Goal: Task Accomplishment & Management: Use online tool/utility

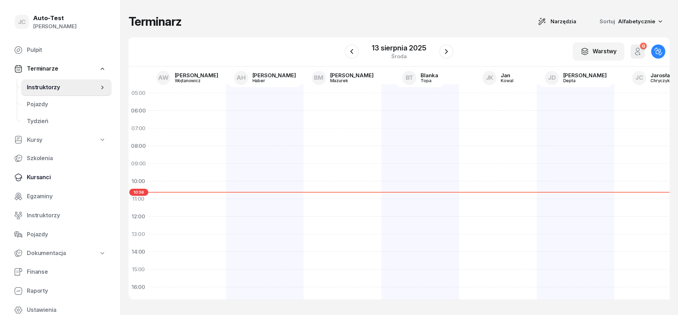
click at [52, 178] on span "Kursanci" at bounding box center [66, 177] width 79 height 9
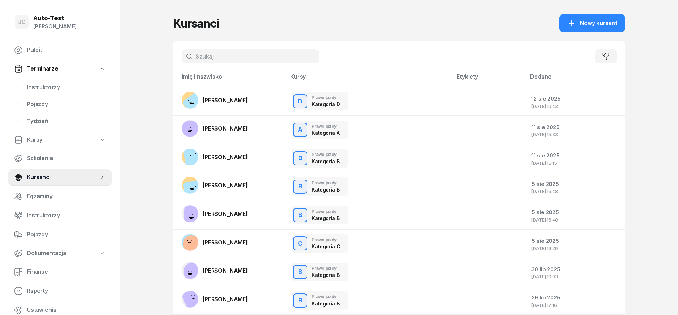
click at [205, 57] on input "text" at bounding box center [250, 56] width 138 height 14
type input "nosek"
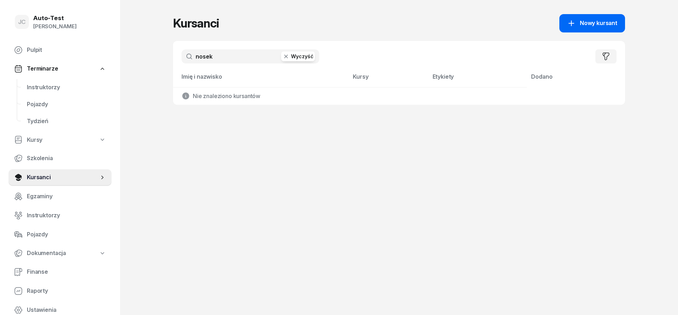
click at [580, 22] on div "Nowy kursant" at bounding box center [592, 23] width 50 height 9
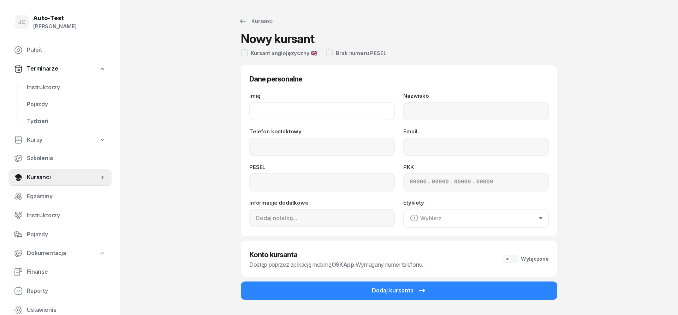
click at [279, 110] on input "Imię" at bounding box center [321, 111] width 145 height 18
type input "[PERSON_NAME]"
type input "Nosek"
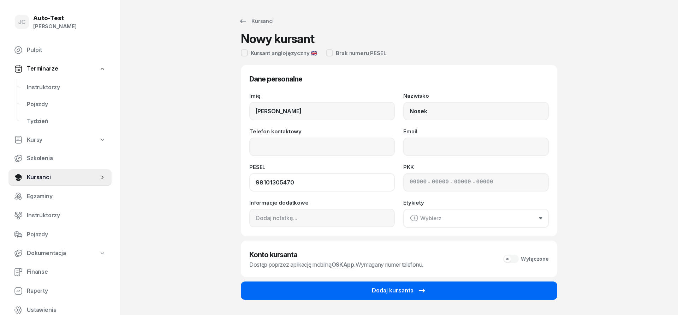
type input "98101305470"
click at [312, 290] on button "Dodaj kursanta" at bounding box center [399, 291] width 316 height 18
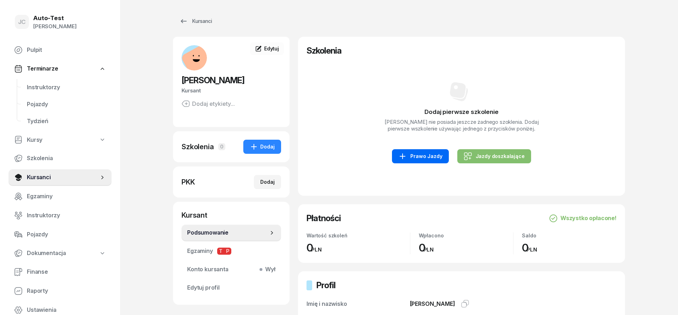
click at [411, 162] on link "Prawo Jazdy" at bounding box center [420, 156] width 56 height 14
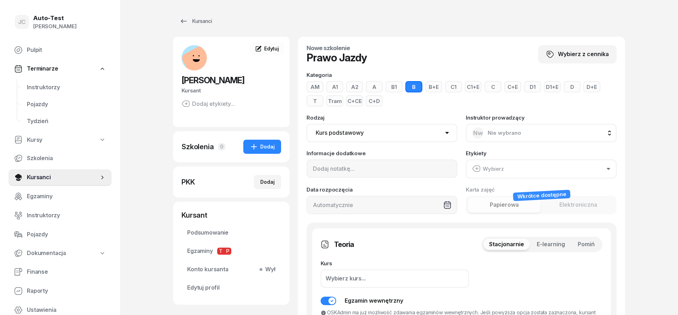
click at [577, 245] on span "Pomiń" at bounding box center [585, 244] width 17 height 9
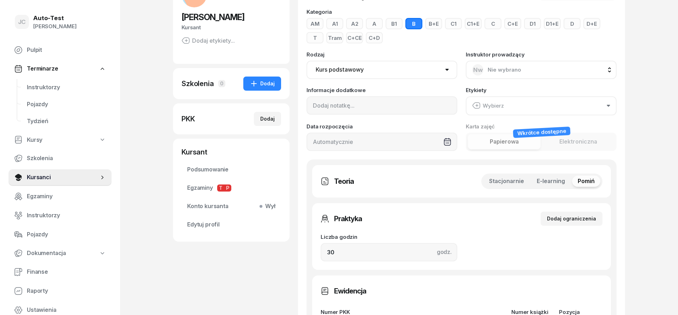
scroll to position [108, 0]
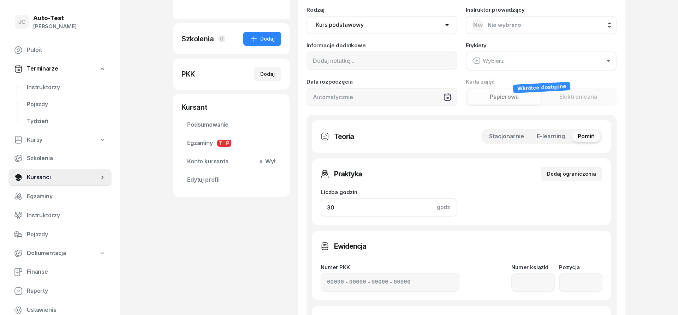
click at [359, 215] on input "30" at bounding box center [389, 207] width 137 height 18
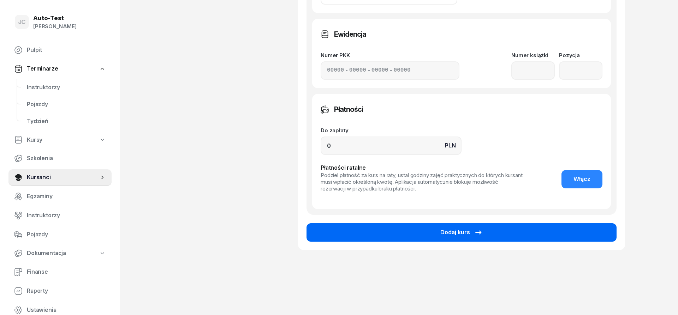
type input "32"
click at [377, 234] on button "Dodaj kurs" at bounding box center [461, 232] width 310 height 18
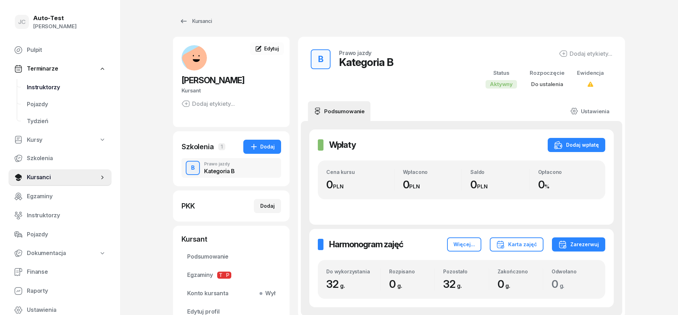
click at [48, 90] on span "Instruktorzy" at bounding box center [66, 87] width 79 height 9
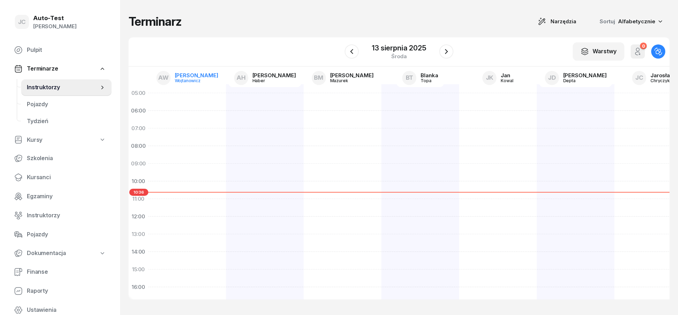
click at [187, 79] on div "Wojtanowicz" at bounding box center [192, 80] width 34 height 5
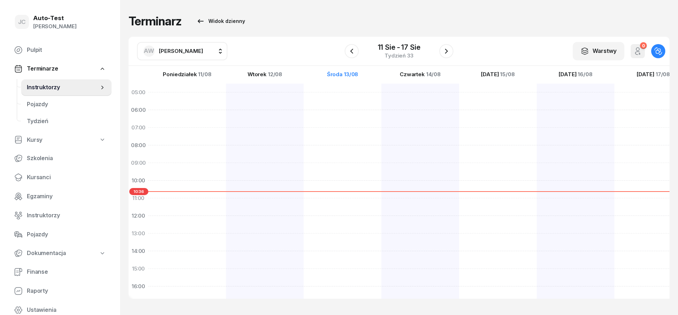
click at [174, 52] on span "[PERSON_NAME]" at bounding box center [181, 51] width 44 height 7
type input "chr"
click at [186, 98] on span "[PERSON_NAME]" at bounding box center [184, 97] width 43 height 9
click at [381, 183] on div at bounding box center [420, 260] width 78 height 353
select select "10"
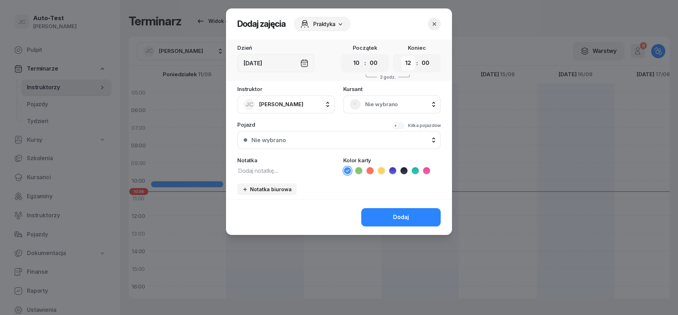
click at [401, 56] on select "00 01 02 03 04 05 06 07 08 09 10 11 12 13 14 15 16 17 18 19 20 21 22 23" at bounding box center [407, 63] width 13 height 15
select select "10"
click option "10" at bounding box center [0, 0] width 0 height 0
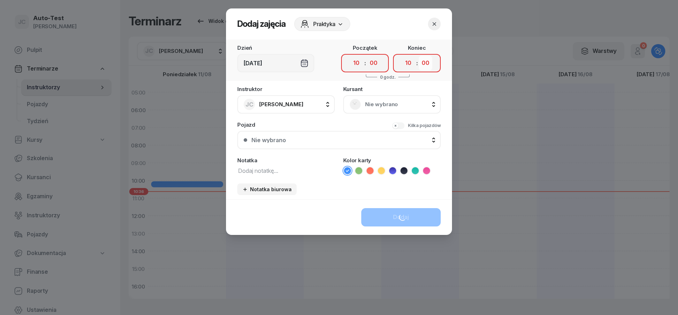
click at [419, 56] on select "00 05 10 15 20 25 30 35 40 45 50 55" at bounding box center [425, 63] width 13 height 15
select select "25"
click option "25" at bounding box center [0, 0] width 0 height 0
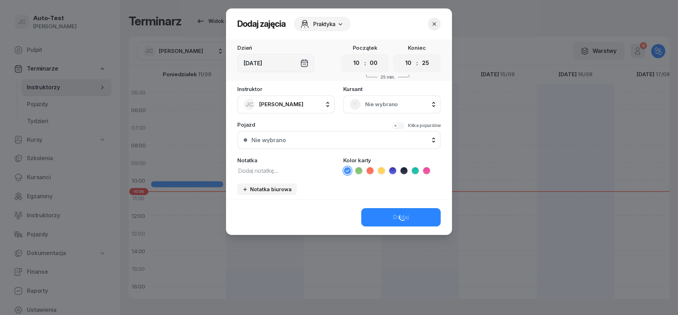
click at [358, 101] on rect at bounding box center [355, 104] width 15 height 15
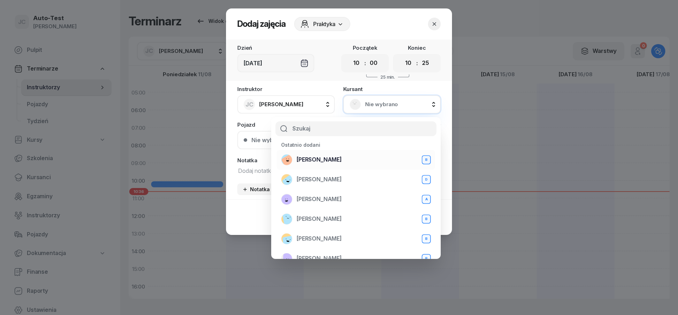
click at [357, 158] on div "[PERSON_NAME] B" at bounding box center [356, 159] width 150 height 11
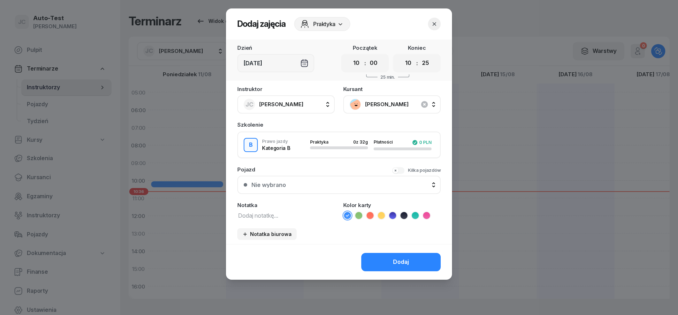
click at [313, 190] on button "Nie wybrano" at bounding box center [338, 185] width 203 height 18
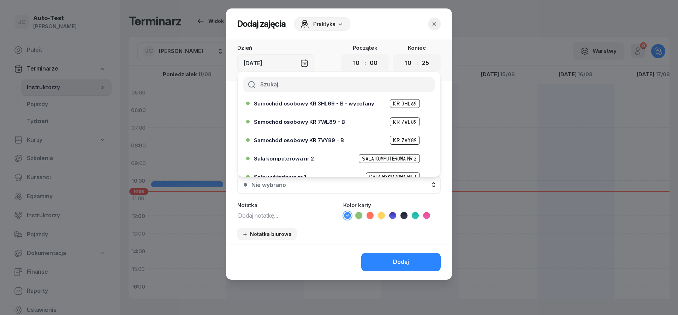
scroll to position [216, 0]
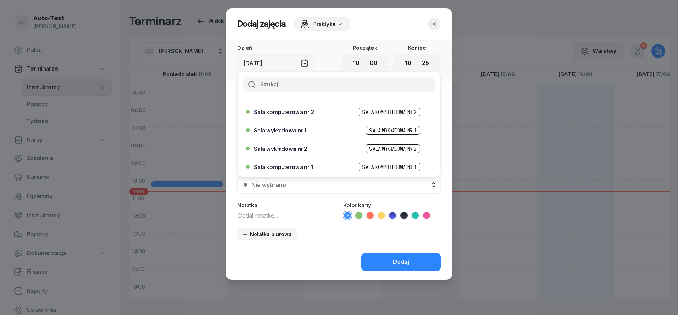
click at [313, 164] on div "Sala komputerowa nr 1 Sala komputerowa nr 1" at bounding box center [341, 167] width 174 height 9
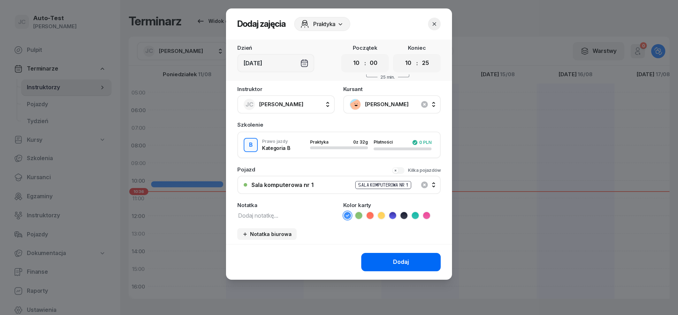
click at [388, 256] on button "Dodaj" at bounding box center [400, 262] width 79 height 18
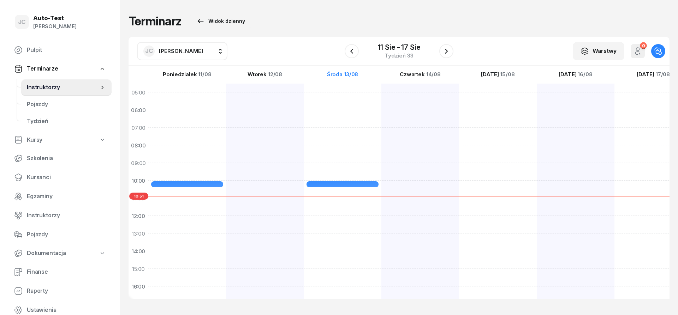
click at [264, 15] on div "Terminarz Widok dzienny" at bounding box center [398, 21] width 541 height 14
click at [272, 20] on div "Terminarz Widok dzienny" at bounding box center [398, 21] width 541 height 14
click at [291, 40] on div "[PERSON_NAME] AW [PERSON_NAME] AH [PERSON_NAME] BM [PERSON_NAME] BT [PERSON_NAM…" at bounding box center [398, 51] width 541 height 29
